Goal: Information Seeking & Learning: Understand process/instructions

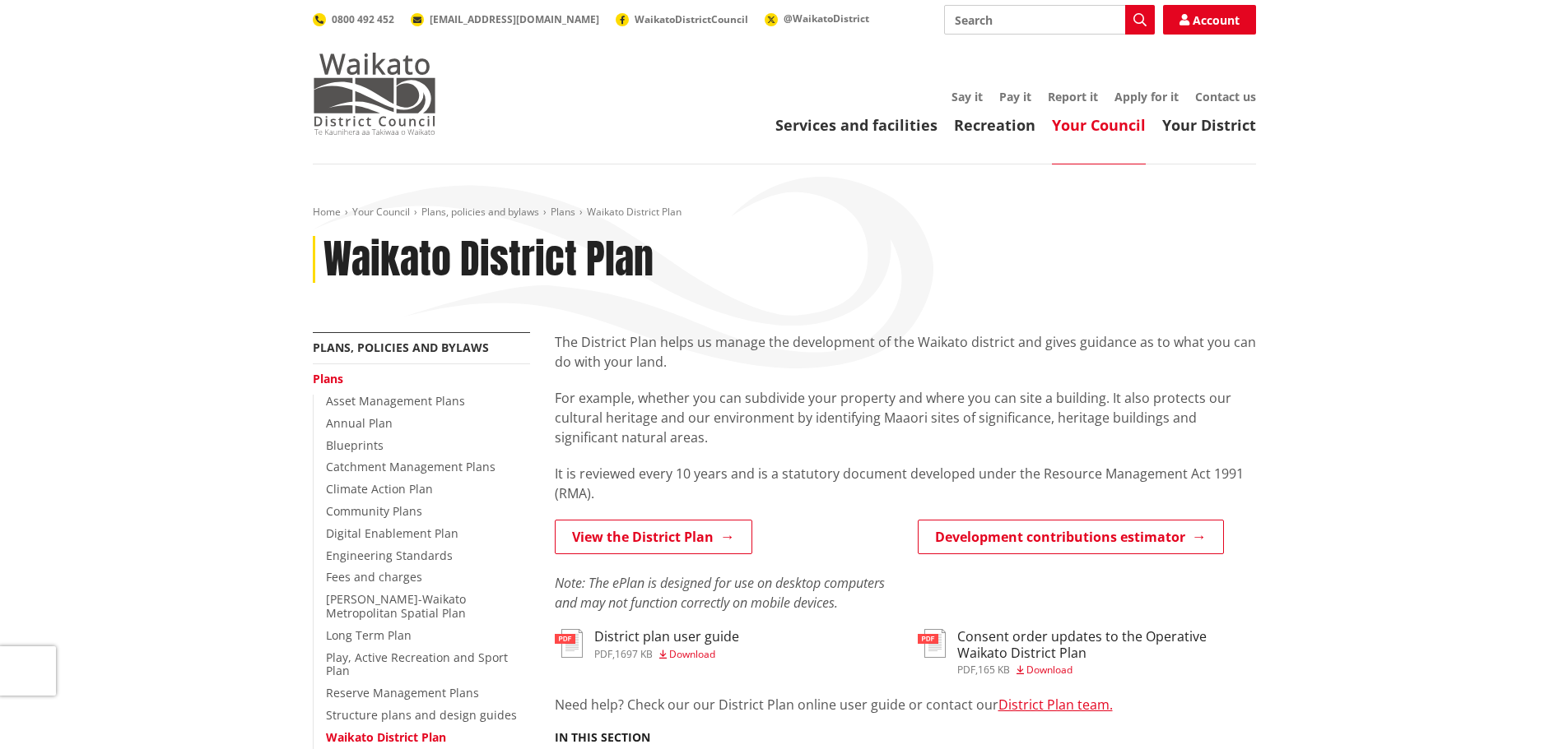
drag, startPoint x: 0, startPoint y: 0, endPoint x: 365, endPoint y: 90, distance: 375.9
click at [365, 90] on img at bounding box center [374, 94] width 124 height 83
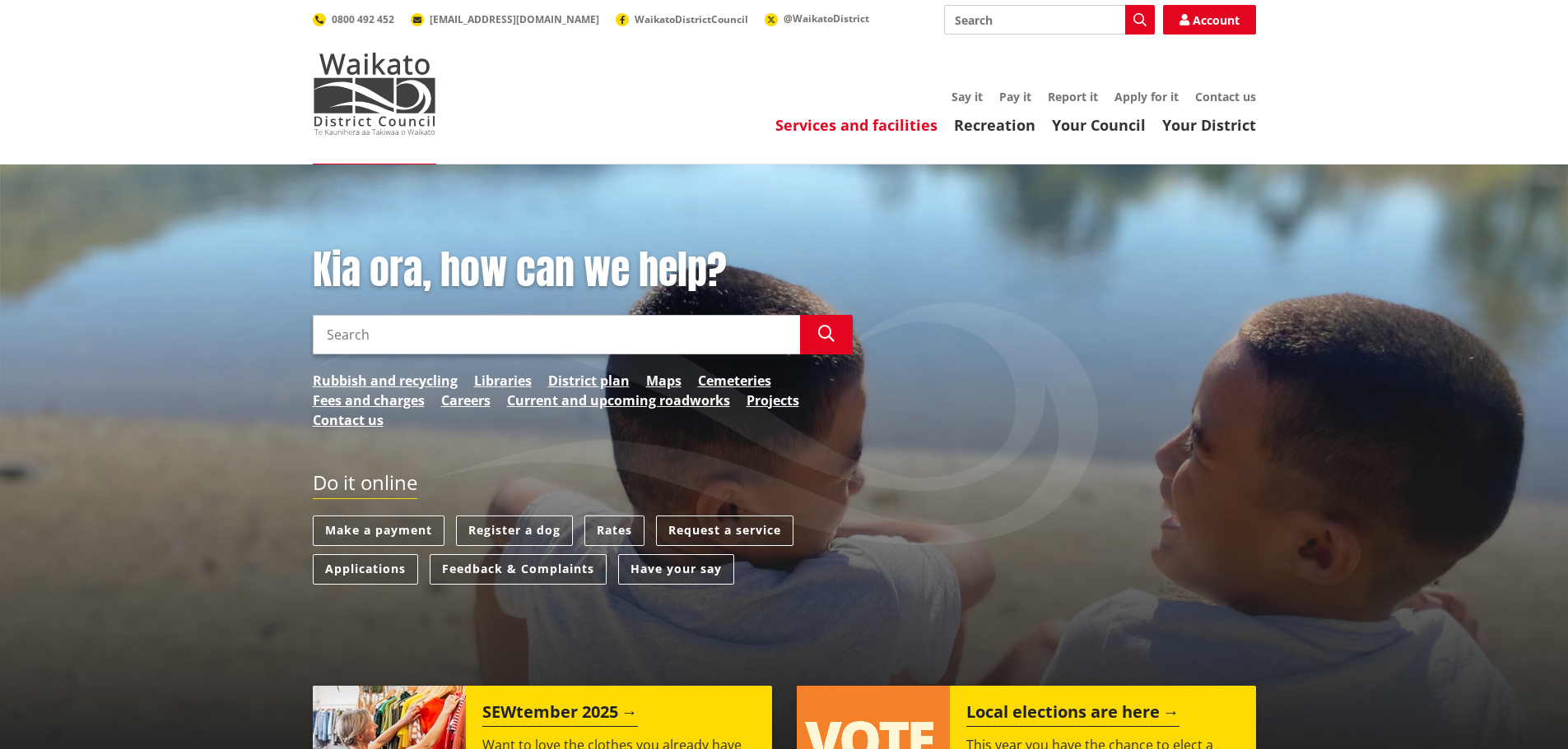
click at [891, 124] on link "Services and facilities" at bounding box center [856, 125] width 163 height 19
click at [901, 124] on link "Services and facilities" at bounding box center [856, 125] width 163 height 19
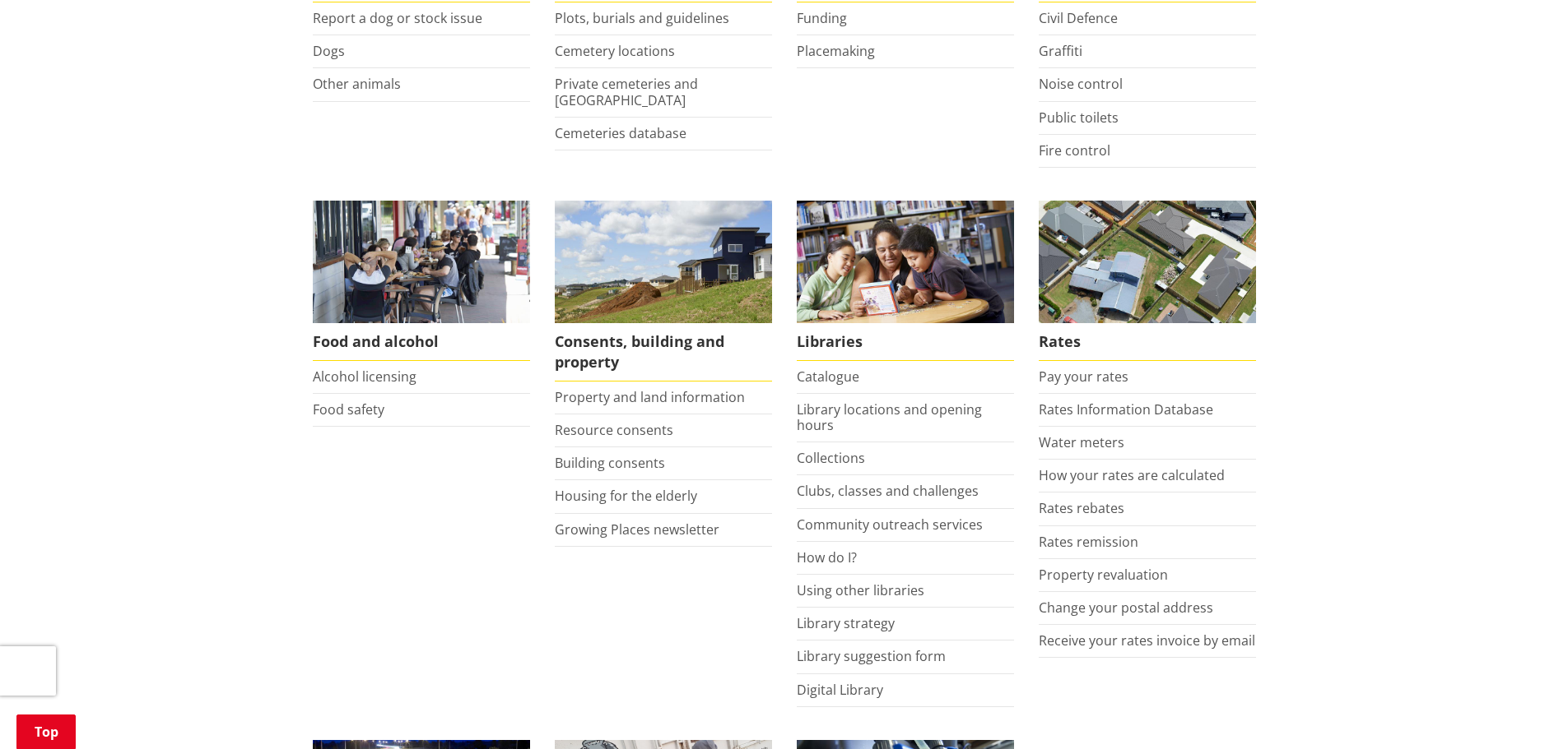
scroll to position [493, 0]
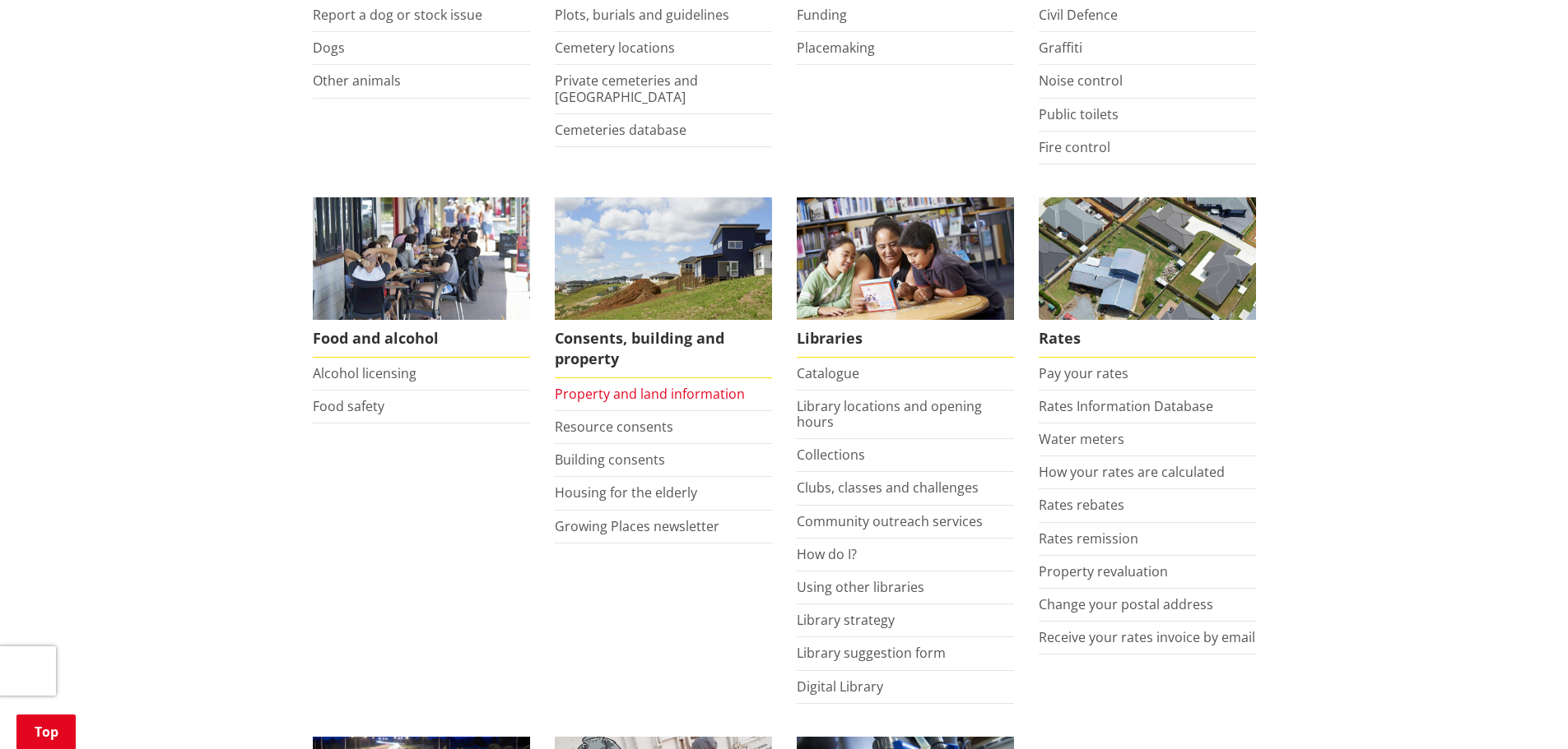
click at [658, 400] on link "Property and land information" at bounding box center [649, 393] width 190 height 18
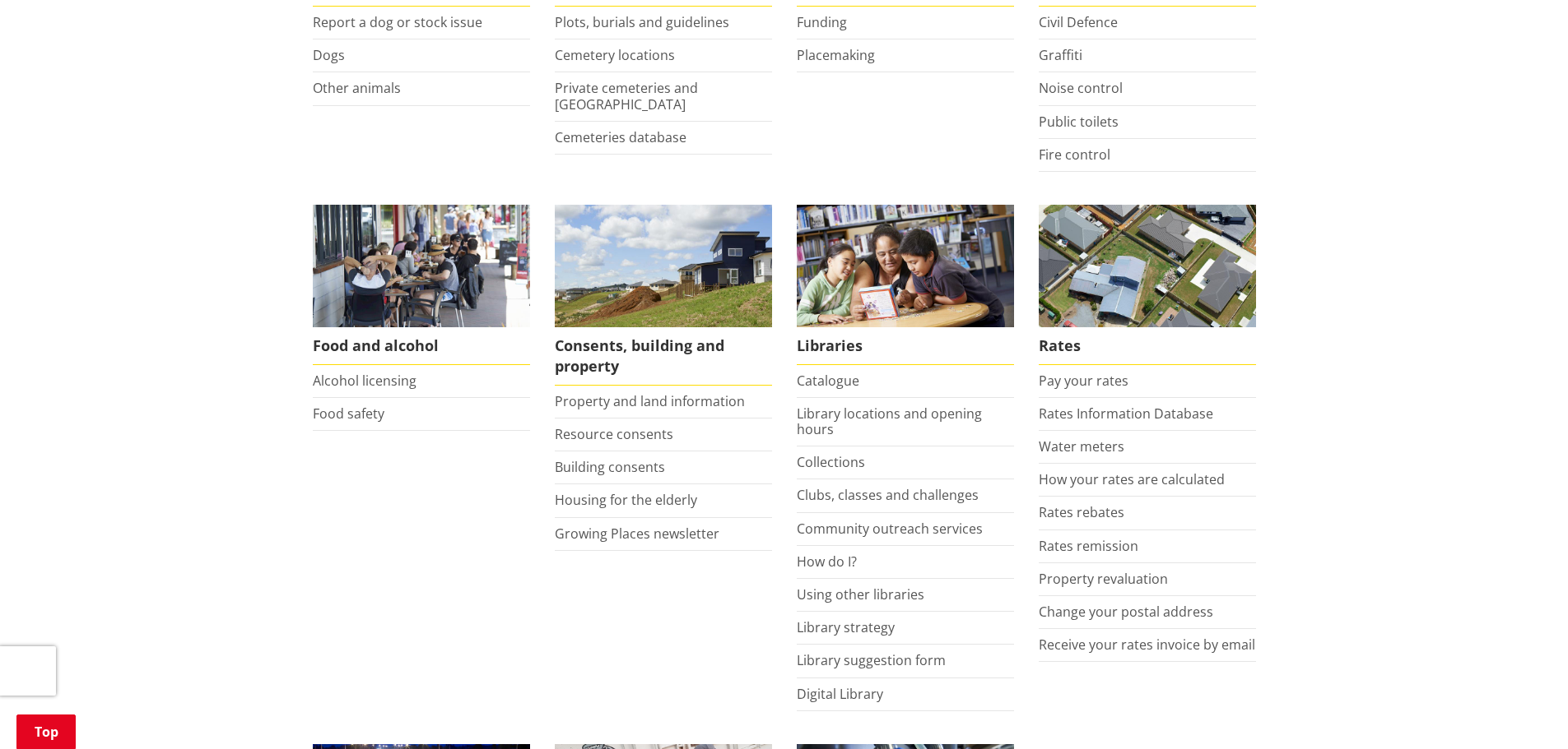
scroll to position [493, 0]
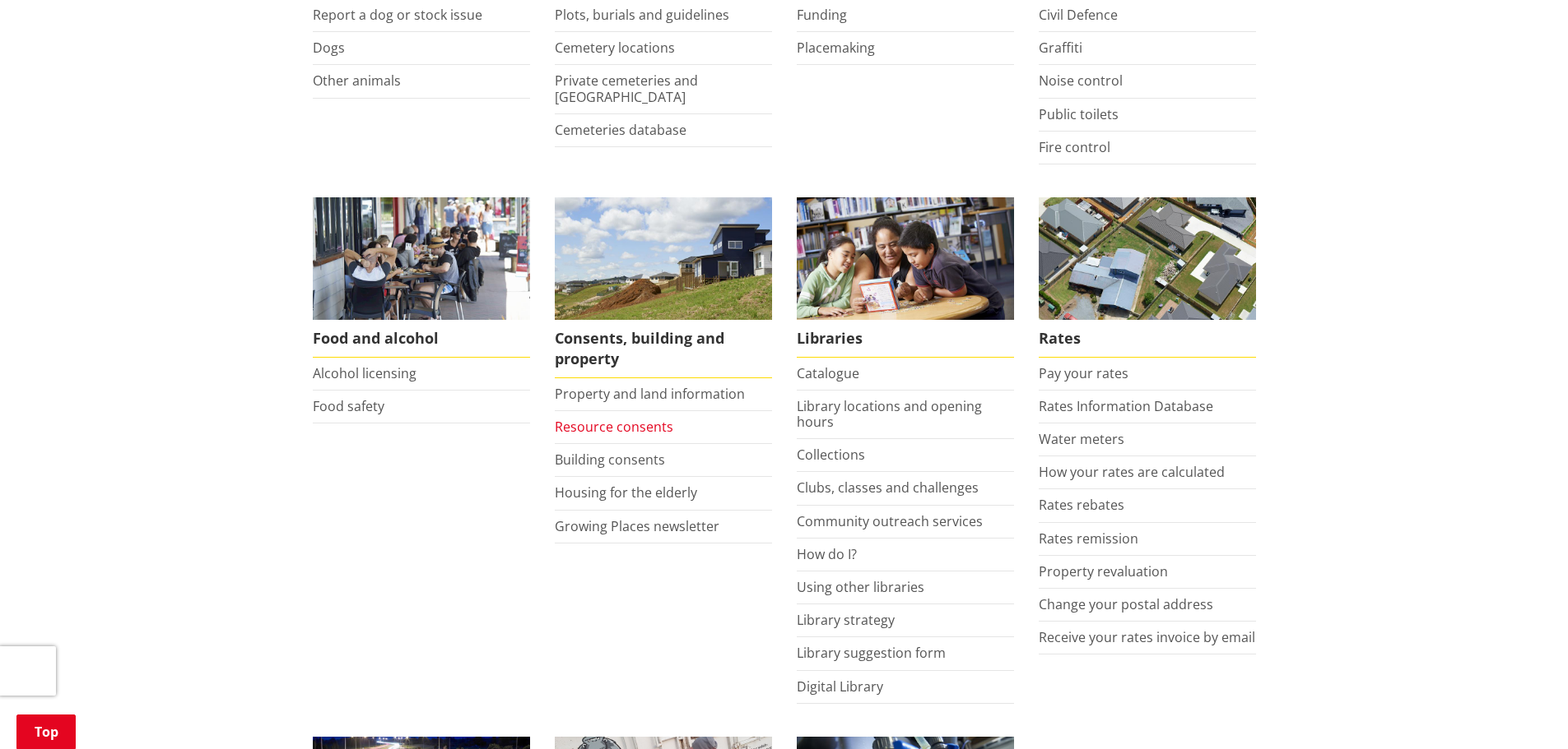
click at [645, 436] on link "Resource consents" at bounding box center [613, 427] width 119 height 18
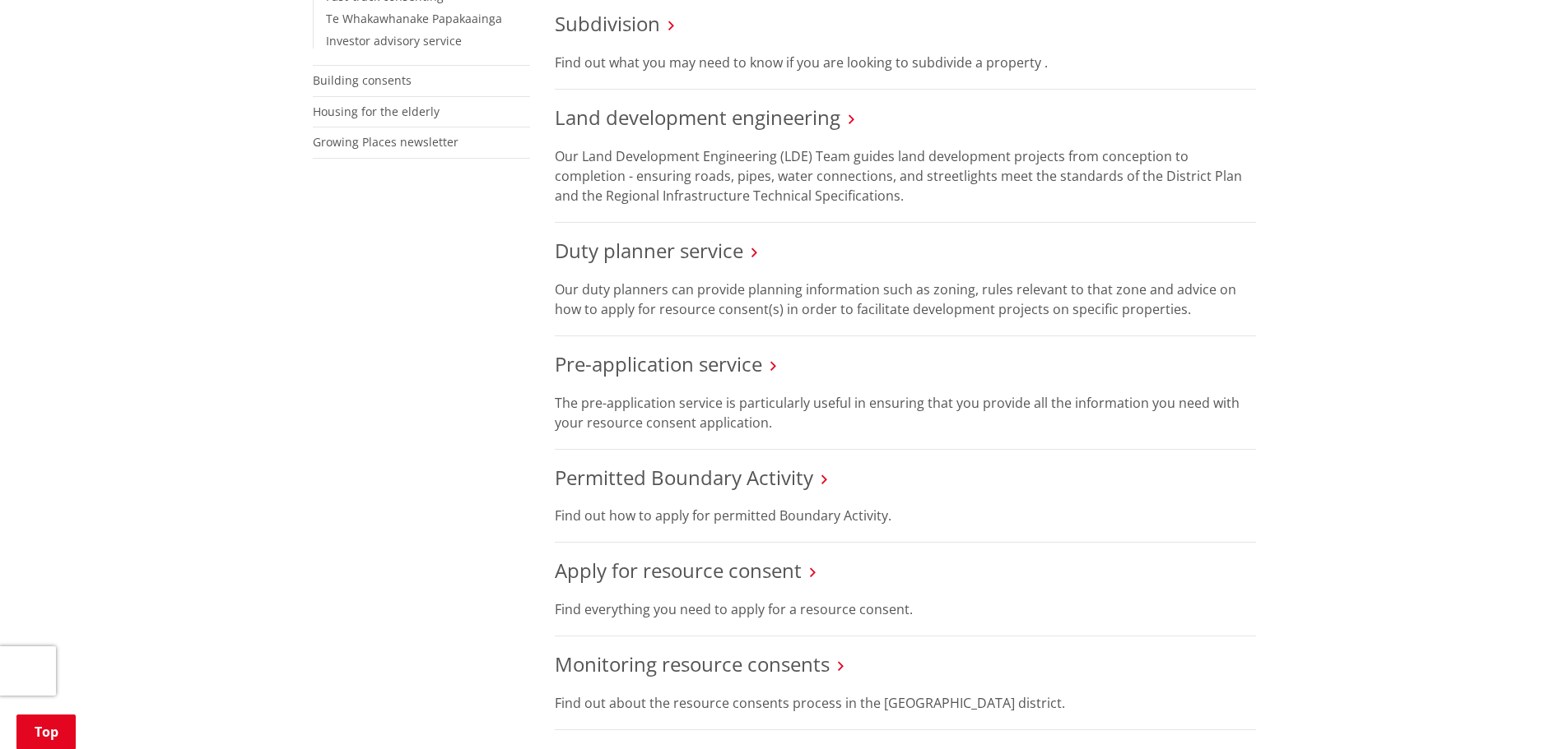
scroll to position [740, 0]
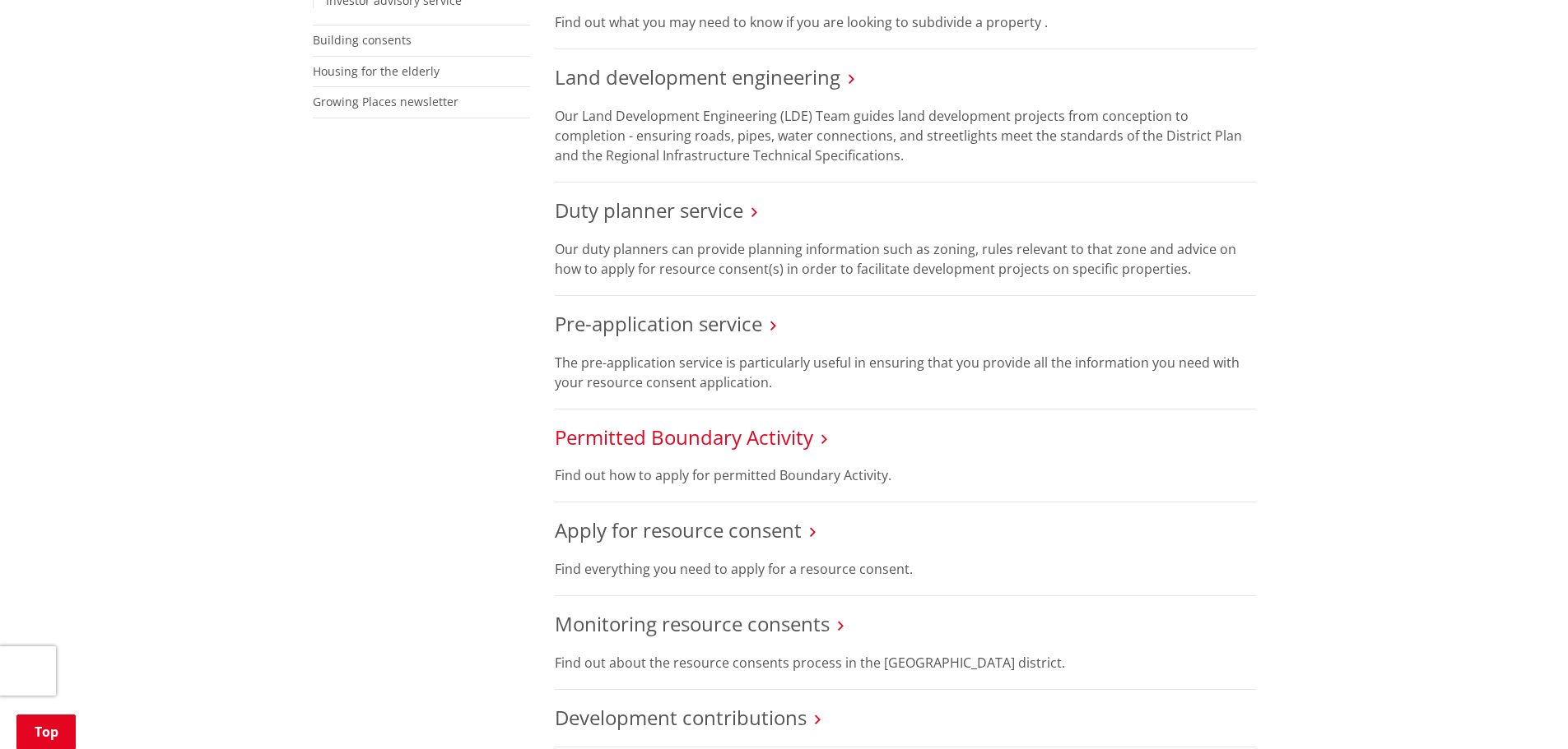
click at [780, 437] on link "Permitted Boundary Activity" at bounding box center [683, 436] width 258 height 27
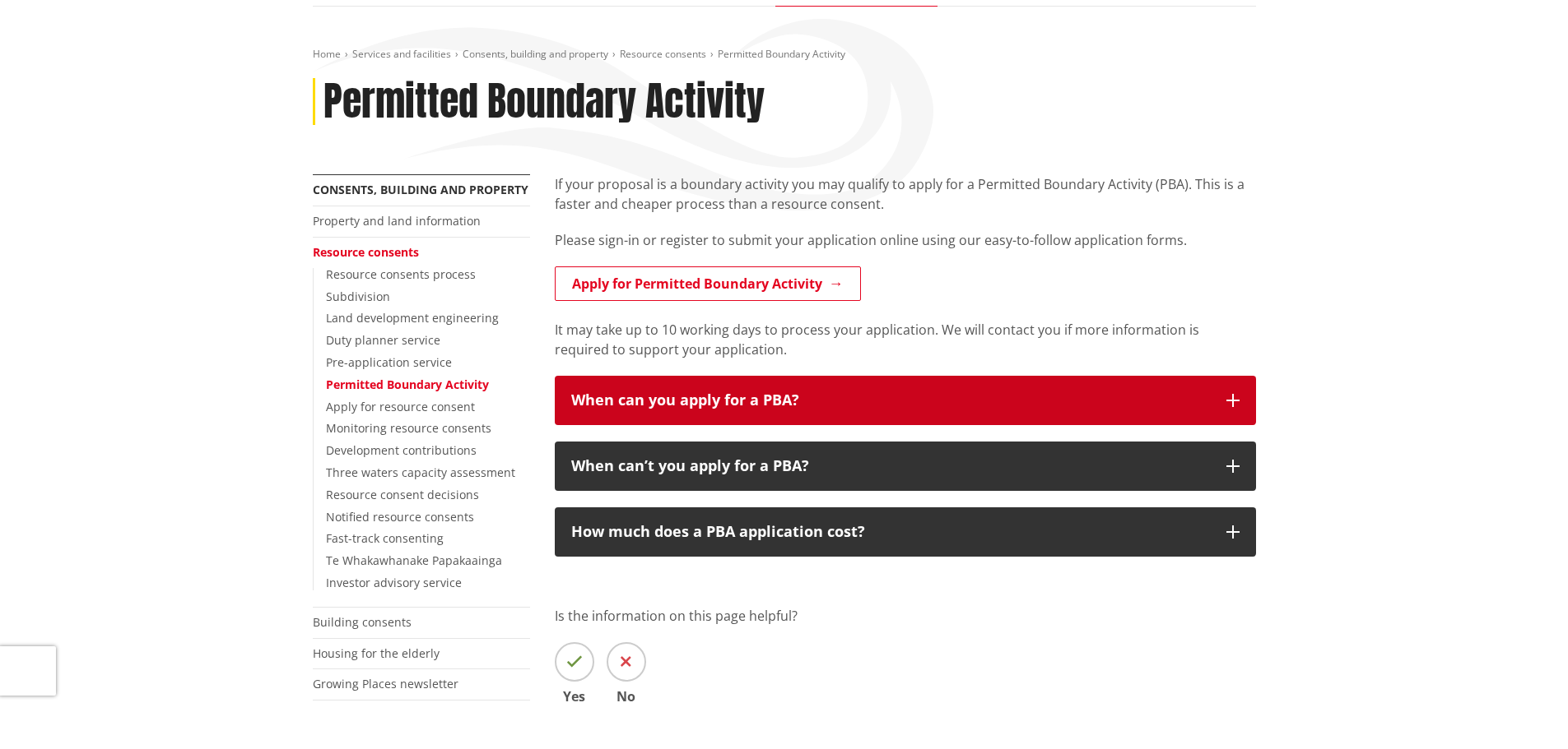
scroll to position [164, 0]
